Goal: Browse casually: Explore the website without a specific task or goal

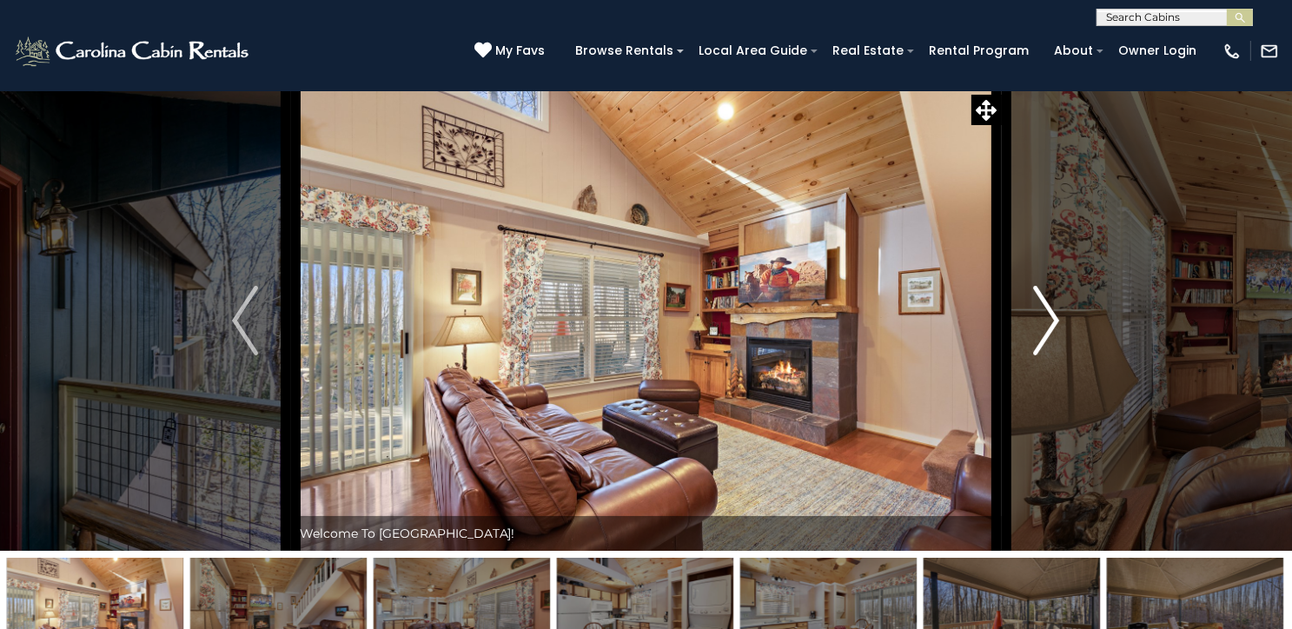
click at [1050, 355] on img "Next" at bounding box center [1047, 321] width 26 height 70
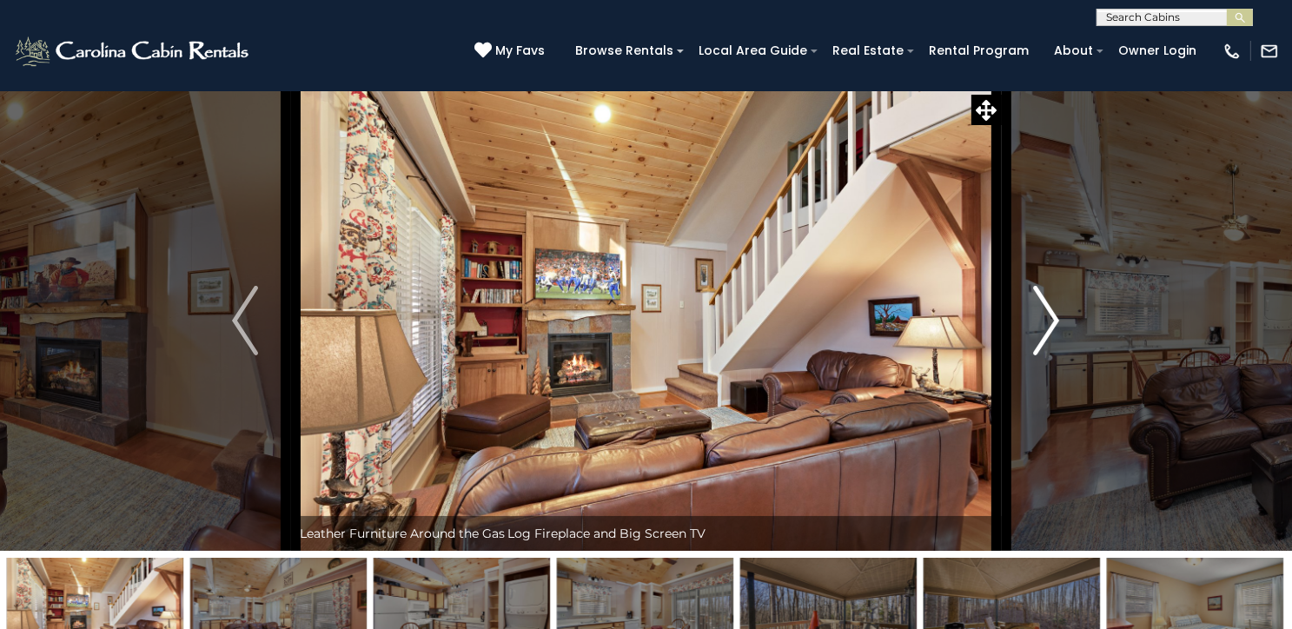
click at [1046, 355] on img "Next" at bounding box center [1047, 321] width 26 height 70
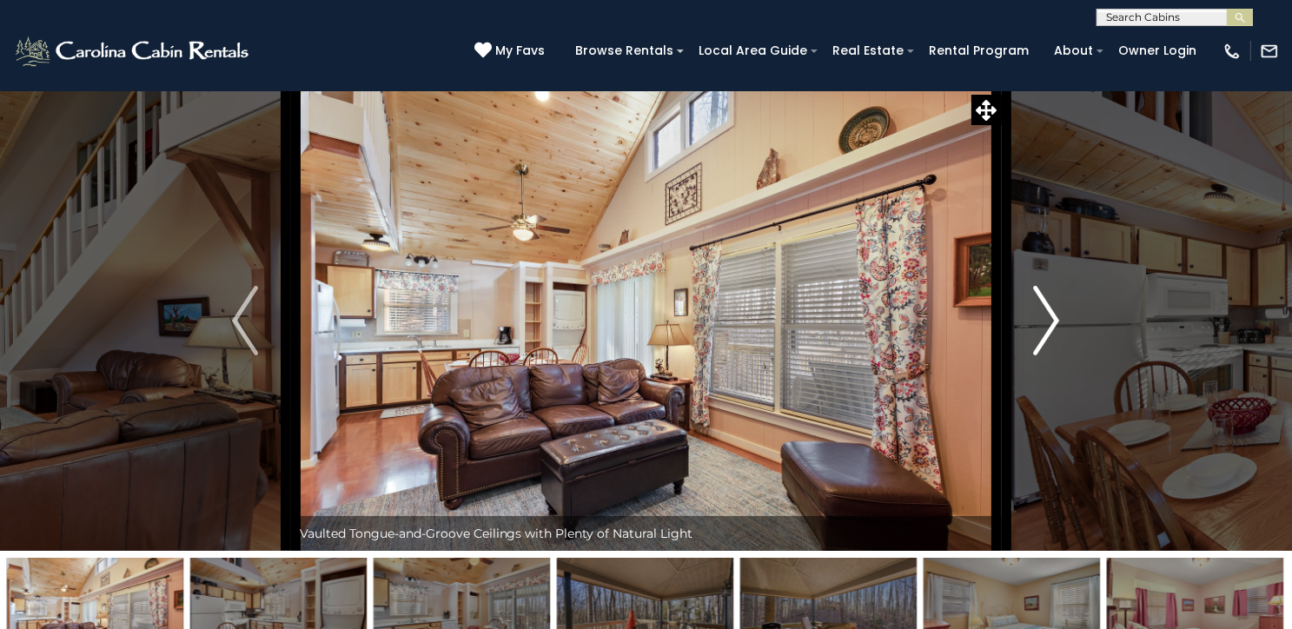
click at [1046, 355] on img "Next" at bounding box center [1047, 321] width 26 height 70
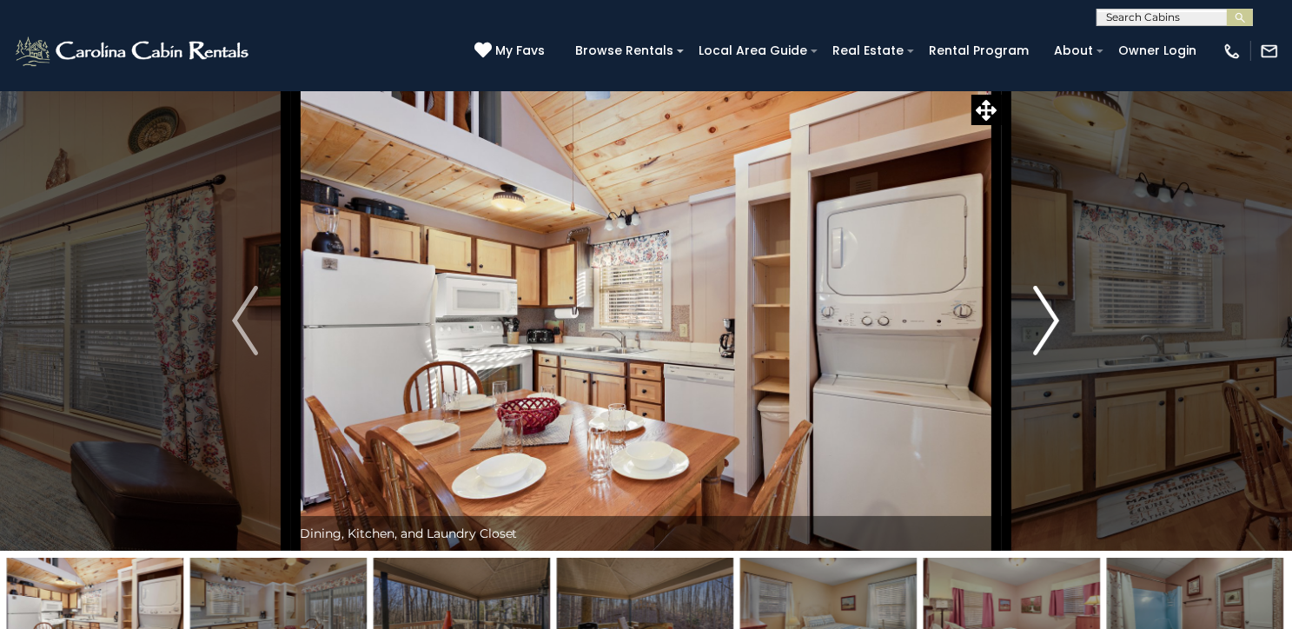
click at [1046, 355] on img "Next" at bounding box center [1047, 321] width 26 height 70
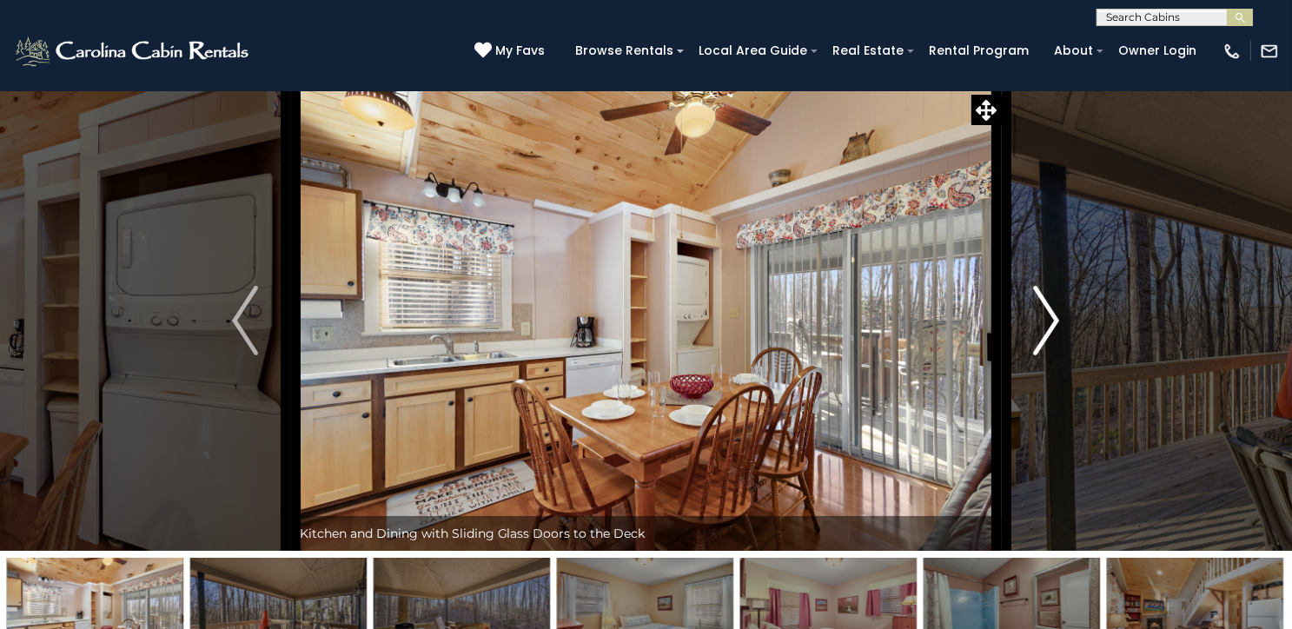
click at [1046, 355] on img "Next" at bounding box center [1047, 321] width 26 height 70
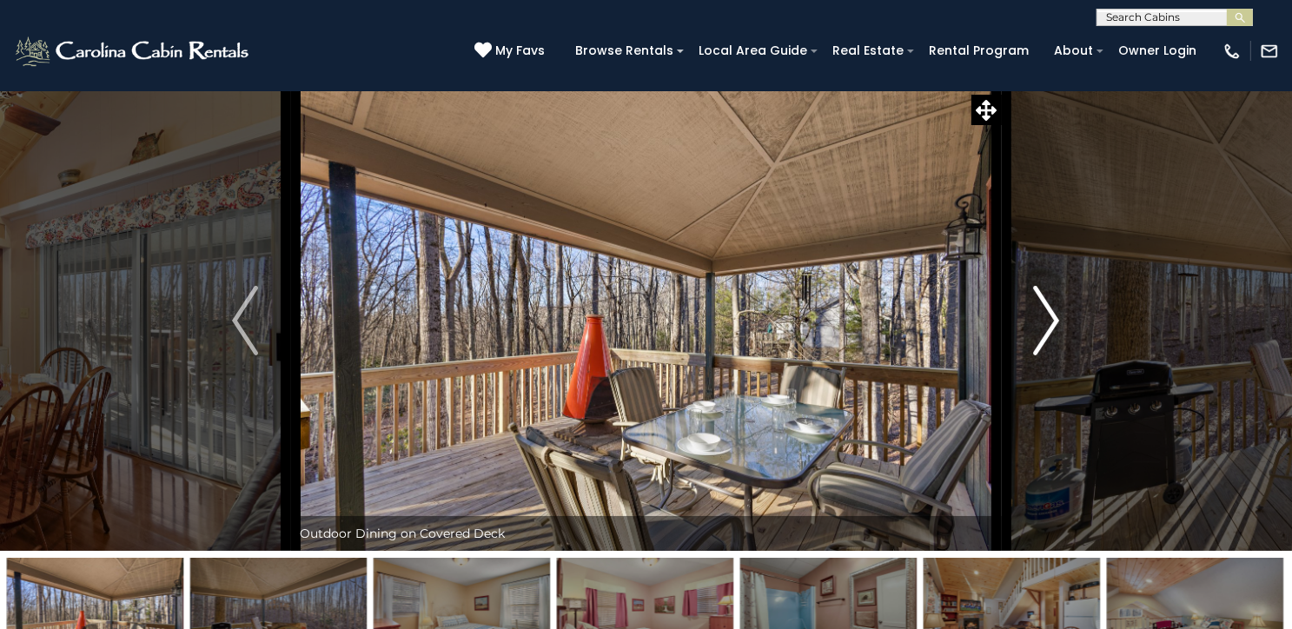
click at [1046, 355] on img "Next" at bounding box center [1047, 321] width 26 height 70
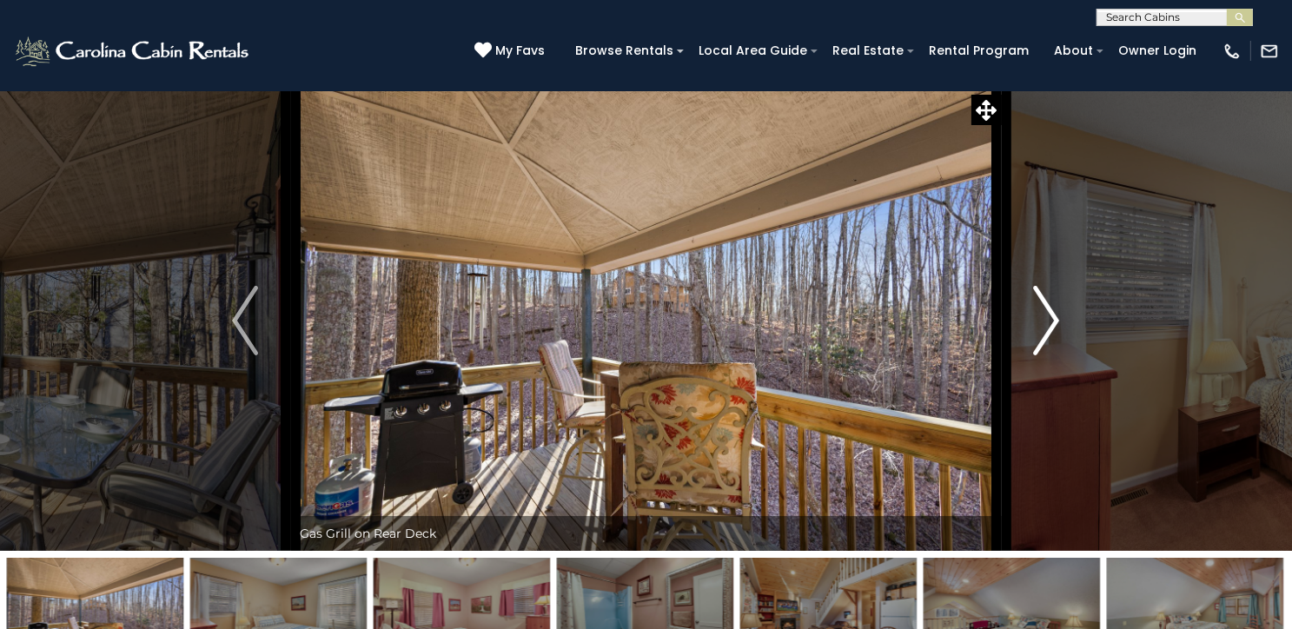
click at [1046, 355] on img "Next" at bounding box center [1047, 321] width 26 height 70
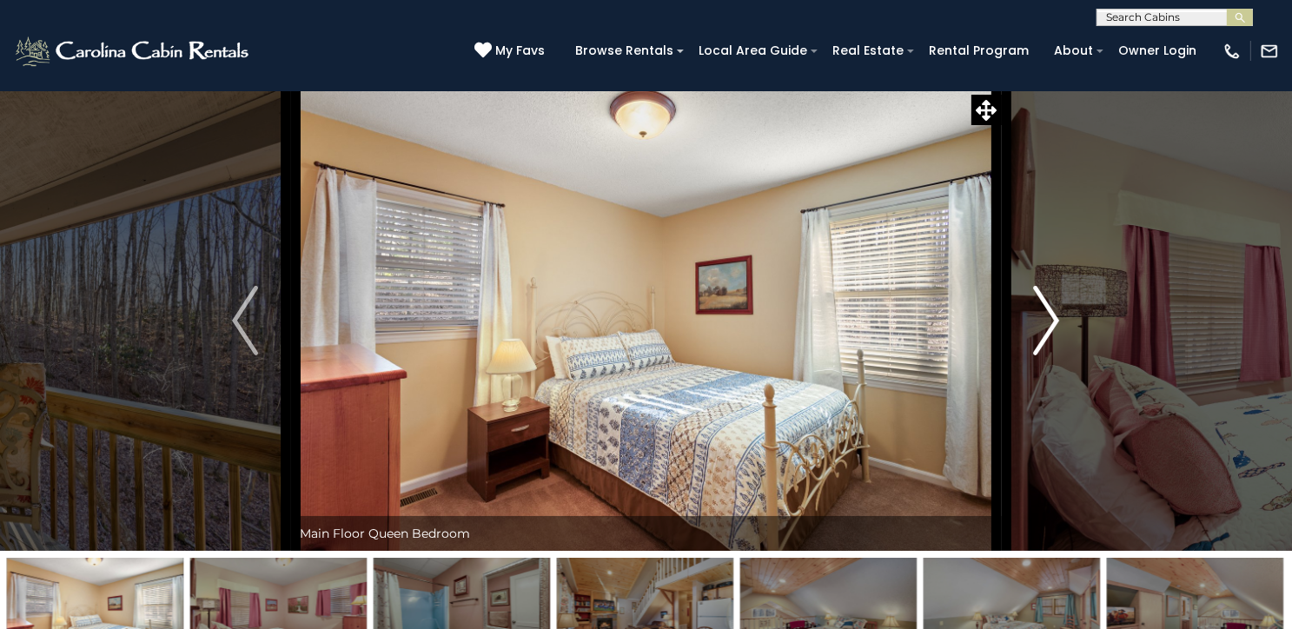
click at [1046, 355] on img "Next" at bounding box center [1047, 321] width 26 height 70
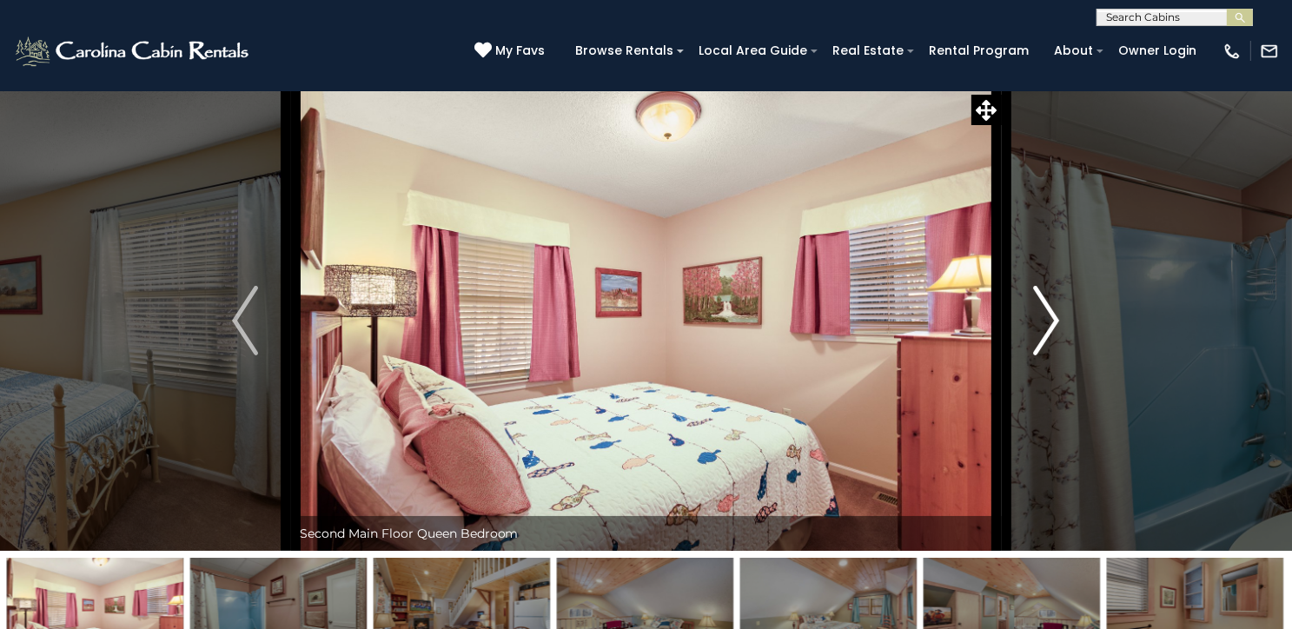
click at [1046, 355] on img "Next" at bounding box center [1047, 321] width 26 height 70
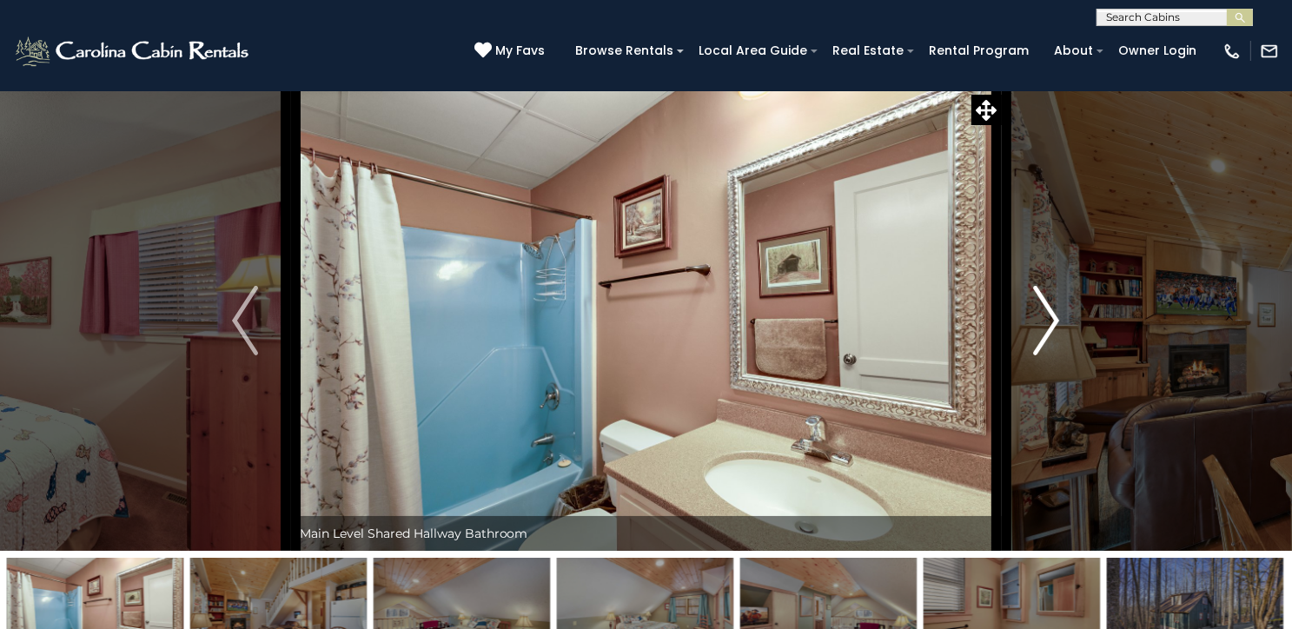
click at [1046, 355] on img "Next" at bounding box center [1047, 321] width 26 height 70
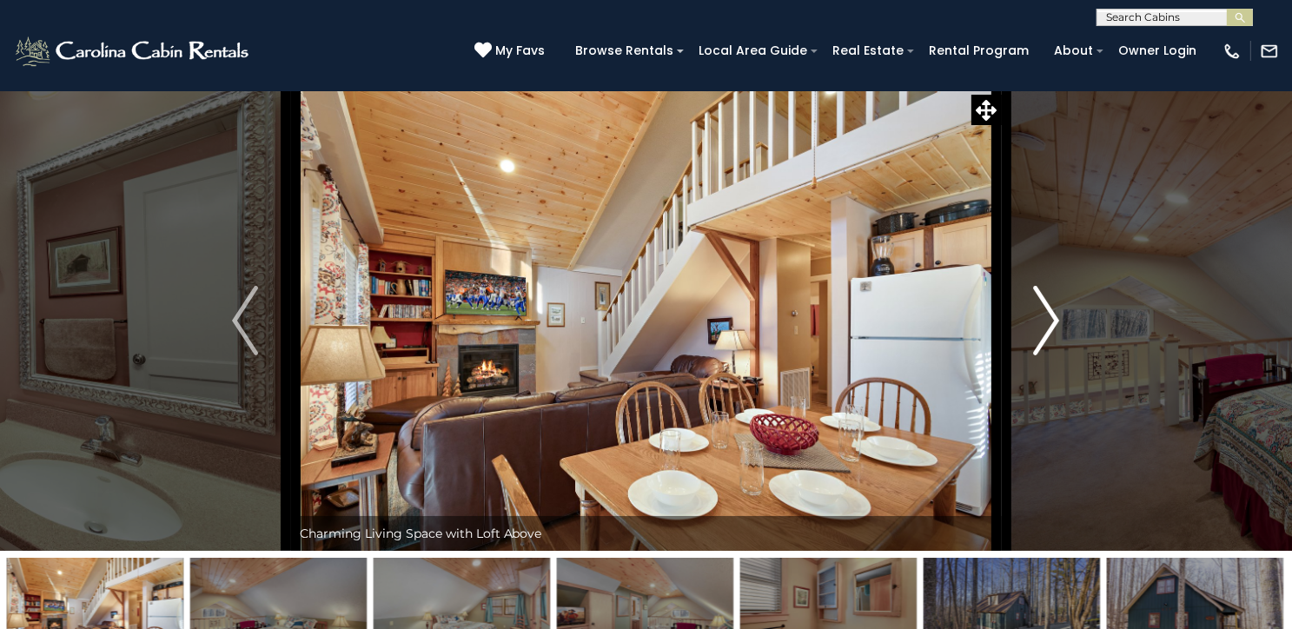
click at [1046, 355] on img "Next" at bounding box center [1047, 321] width 26 height 70
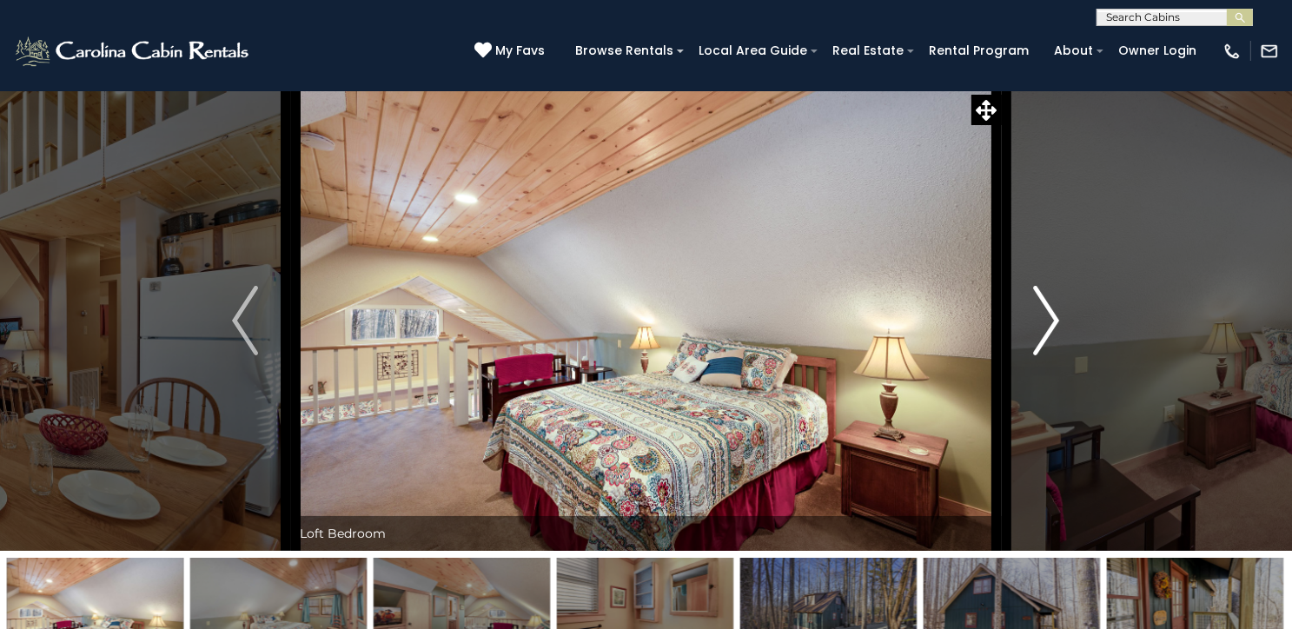
click at [1046, 355] on img "Next" at bounding box center [1047, 321] width 26 height 70
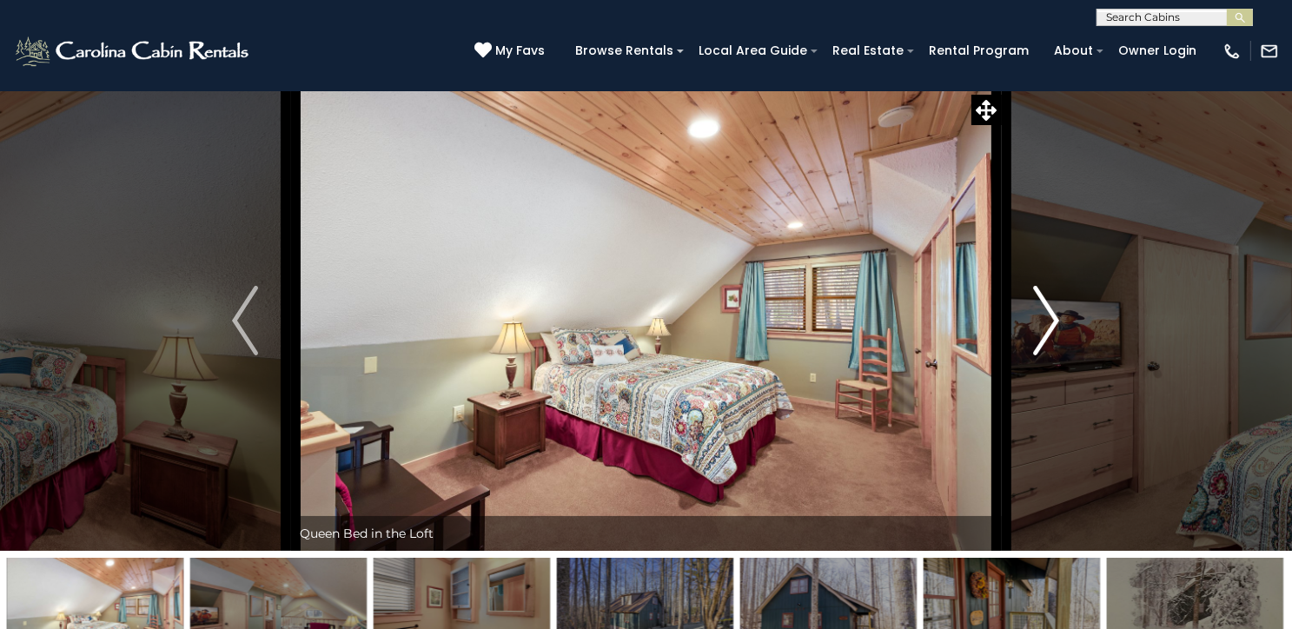
click at [1054, 355] on img "Next" at bounding box center [1047, 321] width 26 height 70
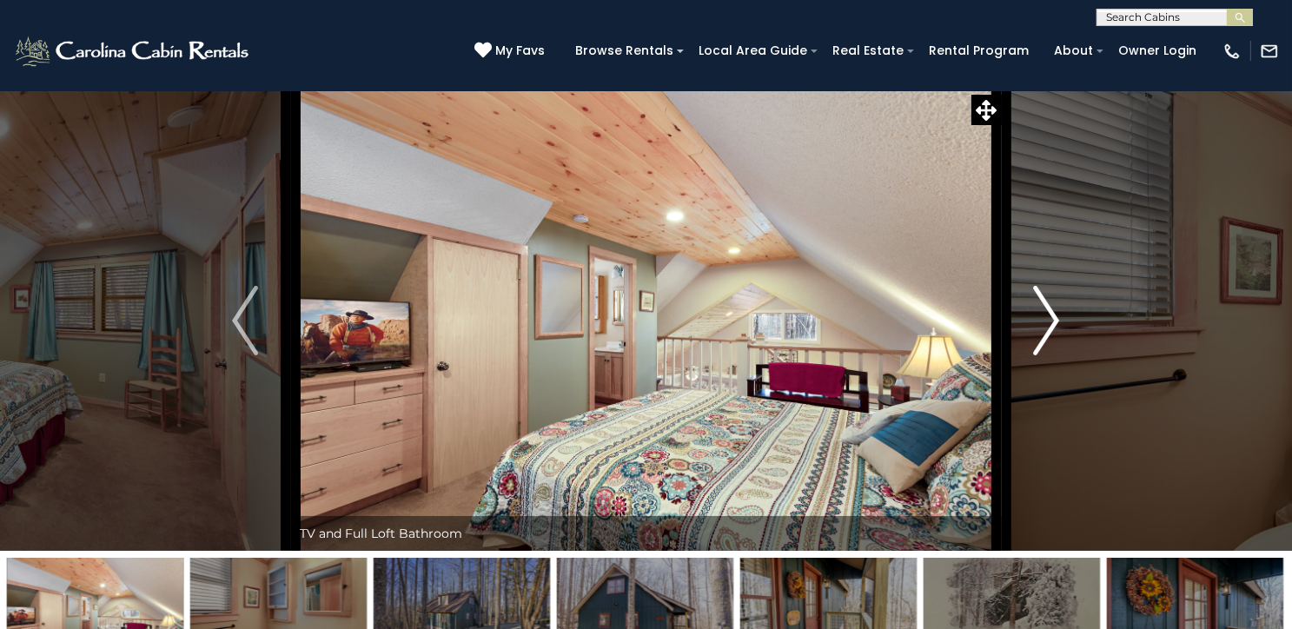
click at [1054, 355] on img "Next" at bounding box center [1047, 321] width 26 height 70
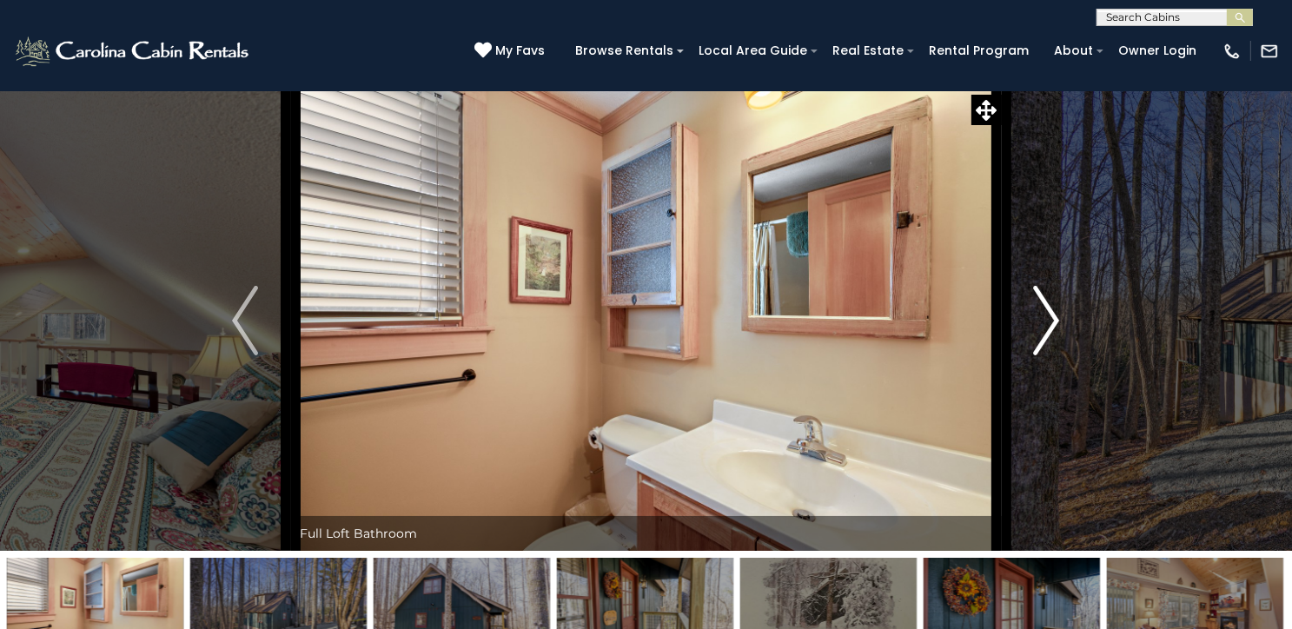
click at [1054, 355] on img "Next" at bounding box center [1047, 321] width 26 height 70
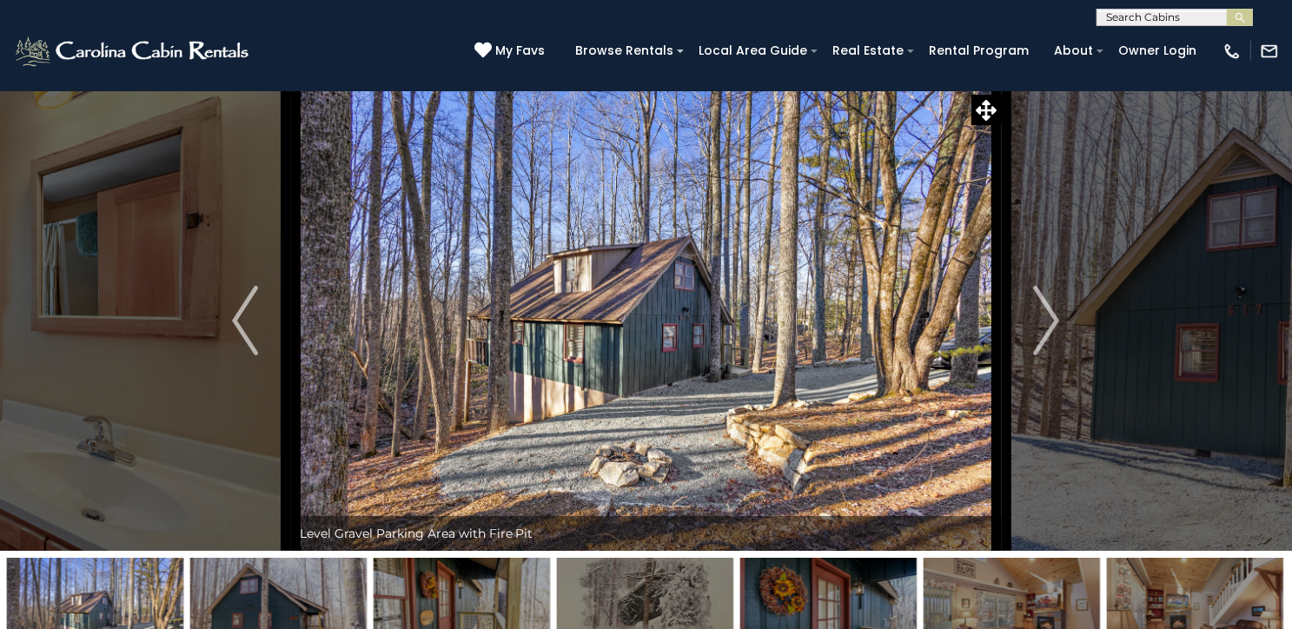
click at [738, 429] on img at bounding box center [646, 320] width 711 height 460
click at [1050, 355] on img "Next" at bounding box center [1047, 321] width 26 height 70
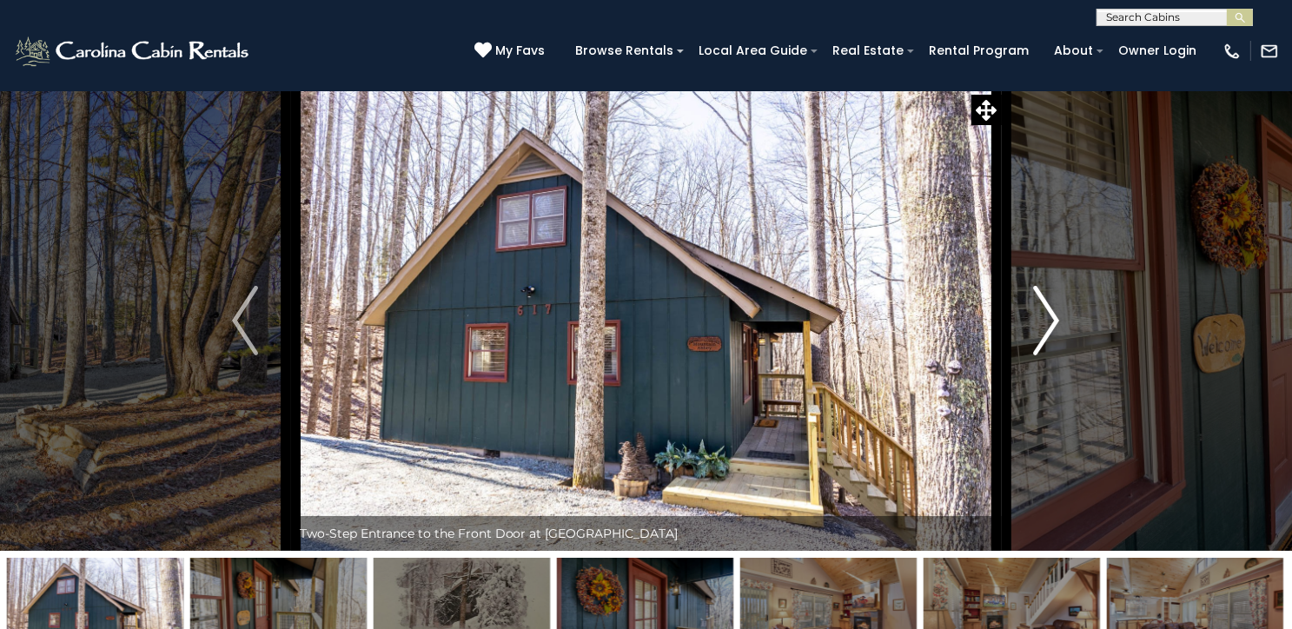
click at [1058, 355] on img "Next" at bounding box center [1047, 321] width 26 height 70
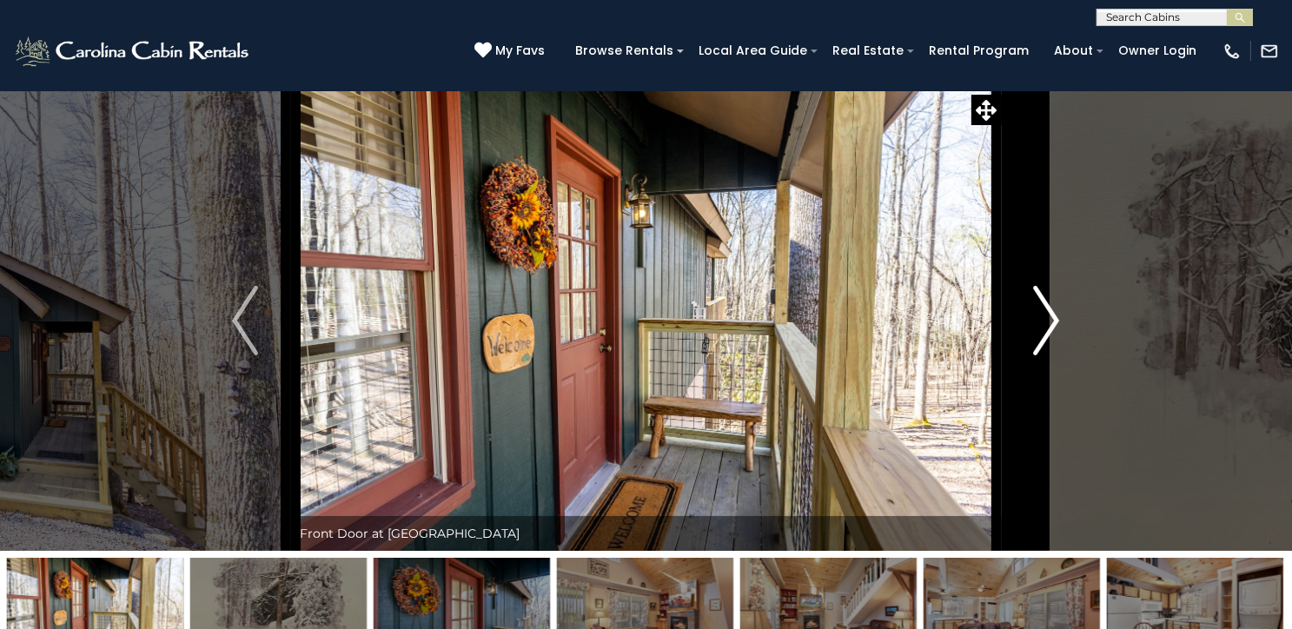
click at [1056, 355] on img "Next" at bounding box center [1047, 321] width 26 height 70
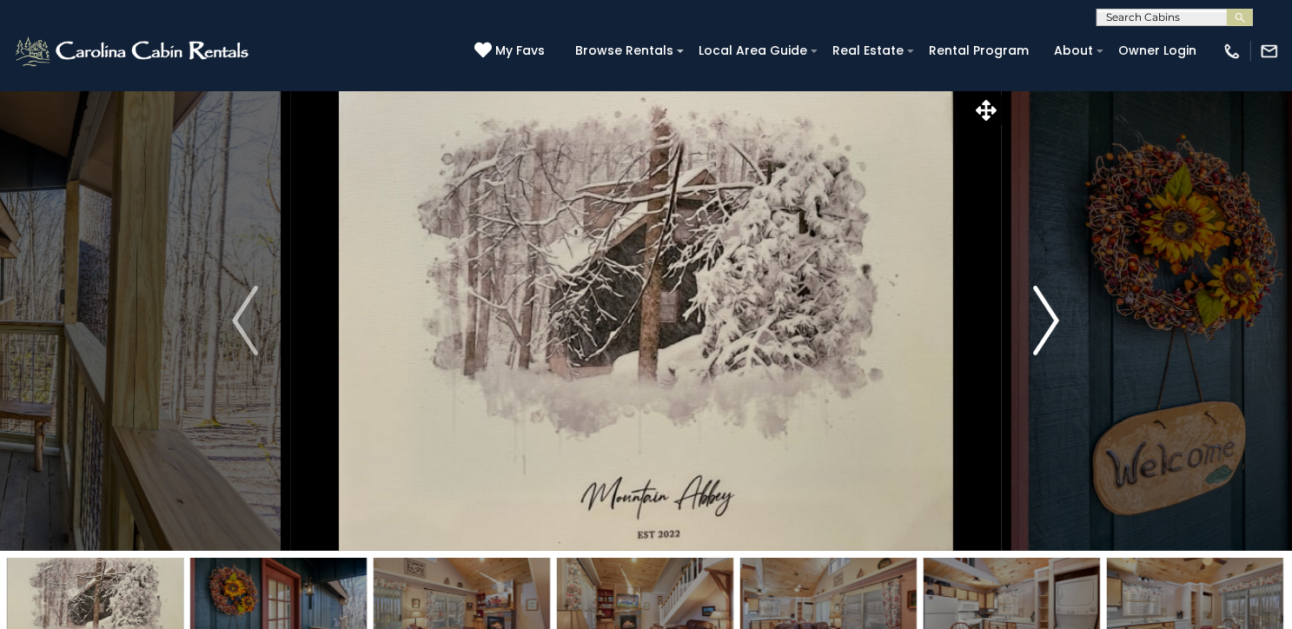
click at [1056, 355] on img "Next" at bounding box center [1047, 321] width 26 height 70
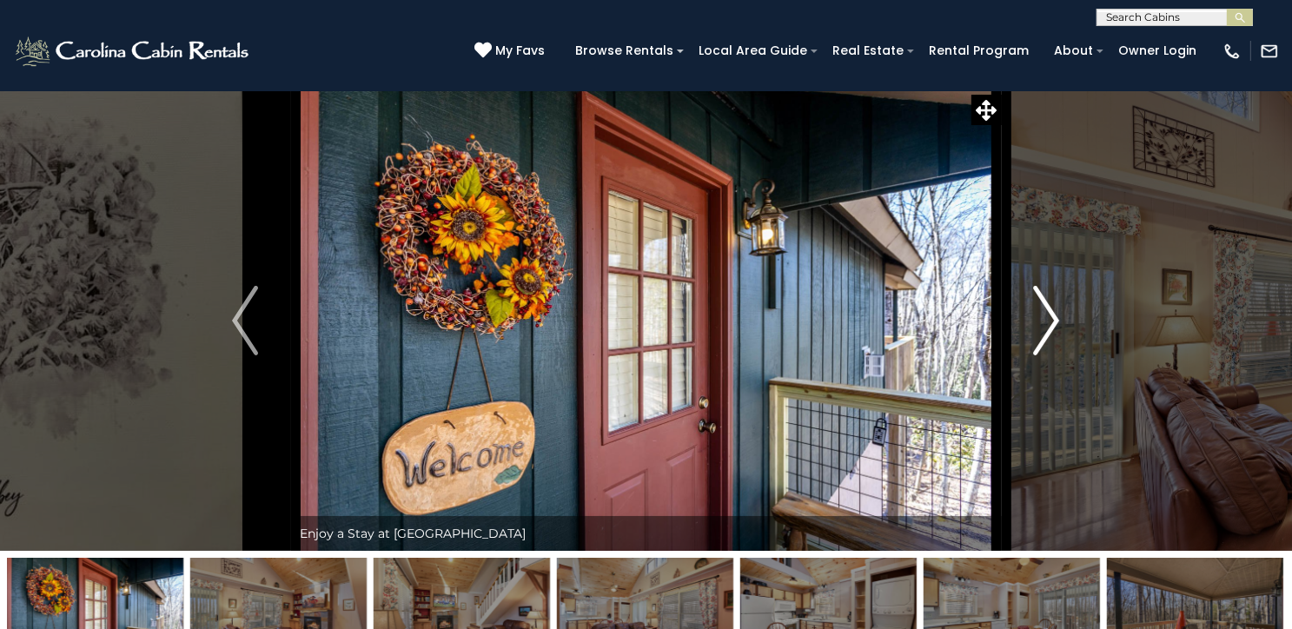
click at [1056, 355] on img "Next" at bounding box center [1047, 321] width 26 height 70
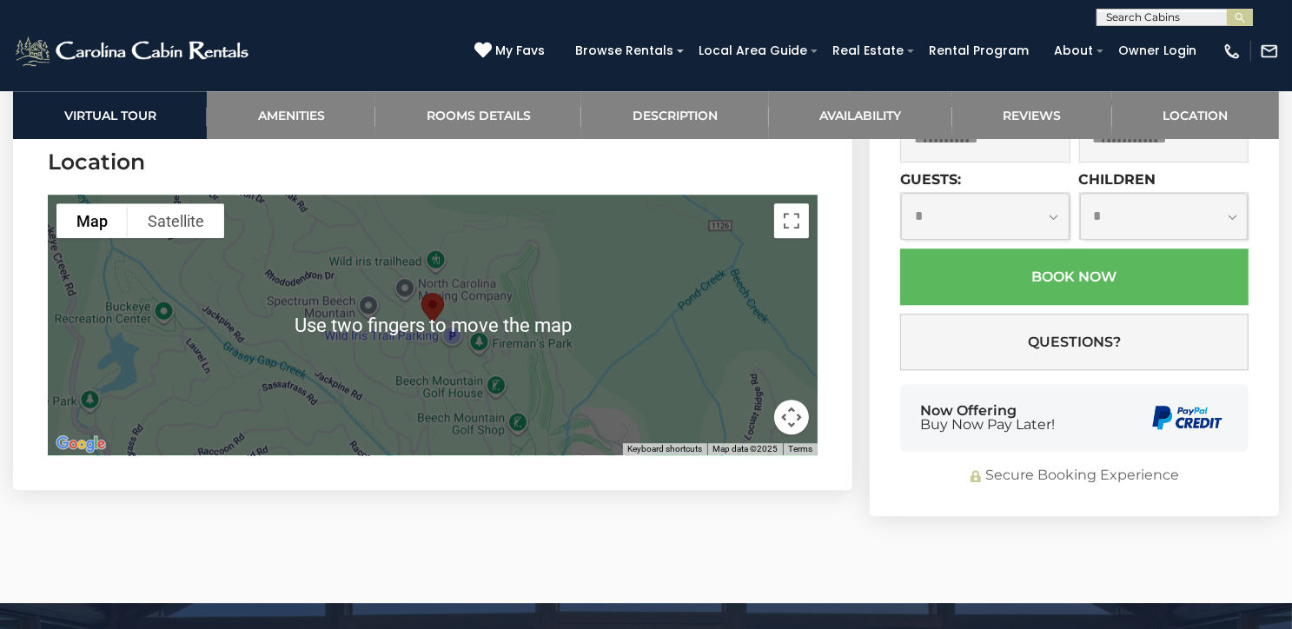
scroll to position [4290, 0]
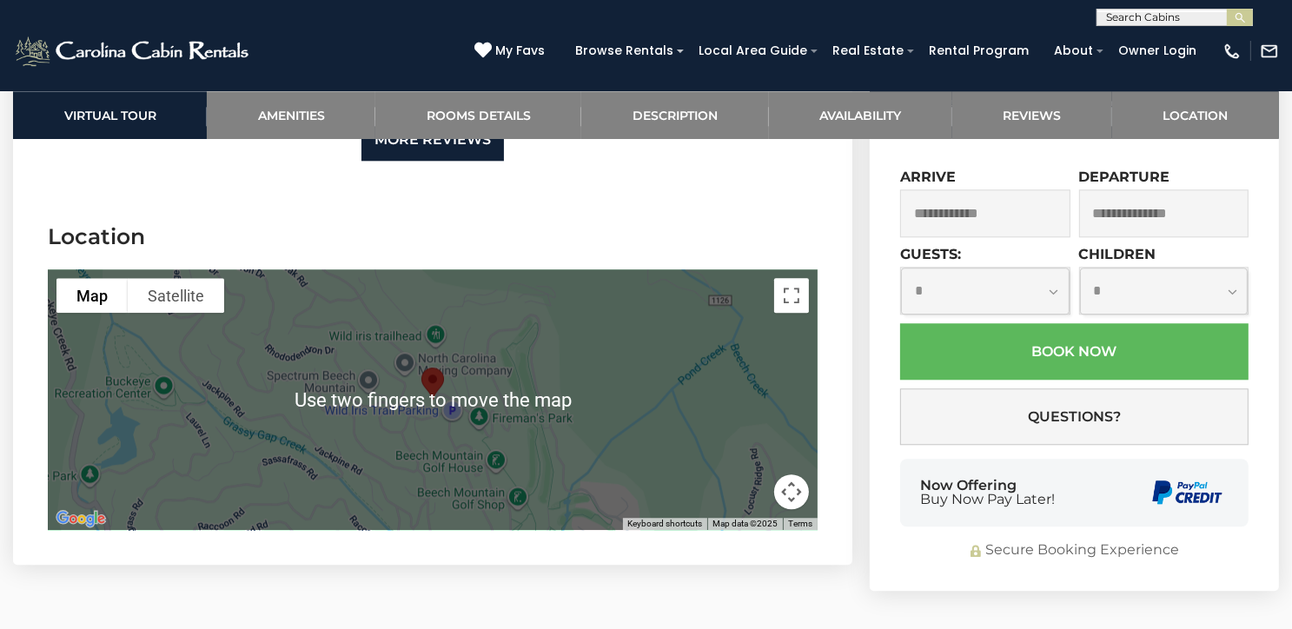
click at [434, 161] on link "More Reviews" at bounding box center [432, 140] width 142 height 41
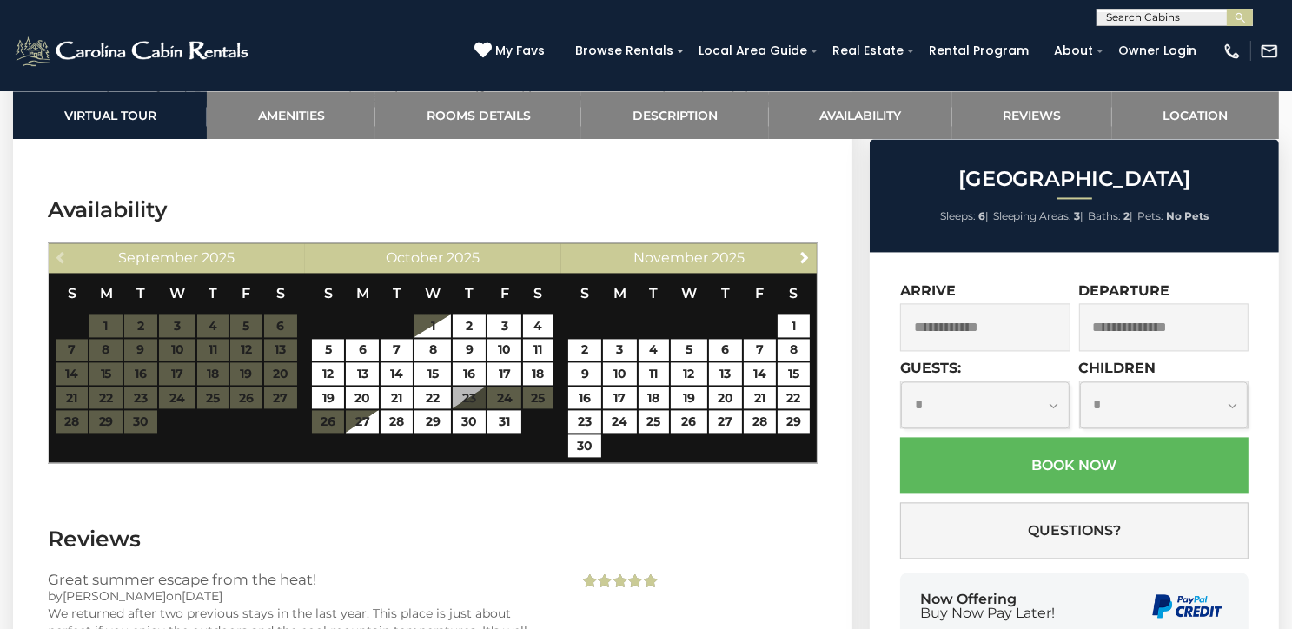
scroll to position [3434, 0]
